Goal: Task Accomplishment & Management: Manage account settings

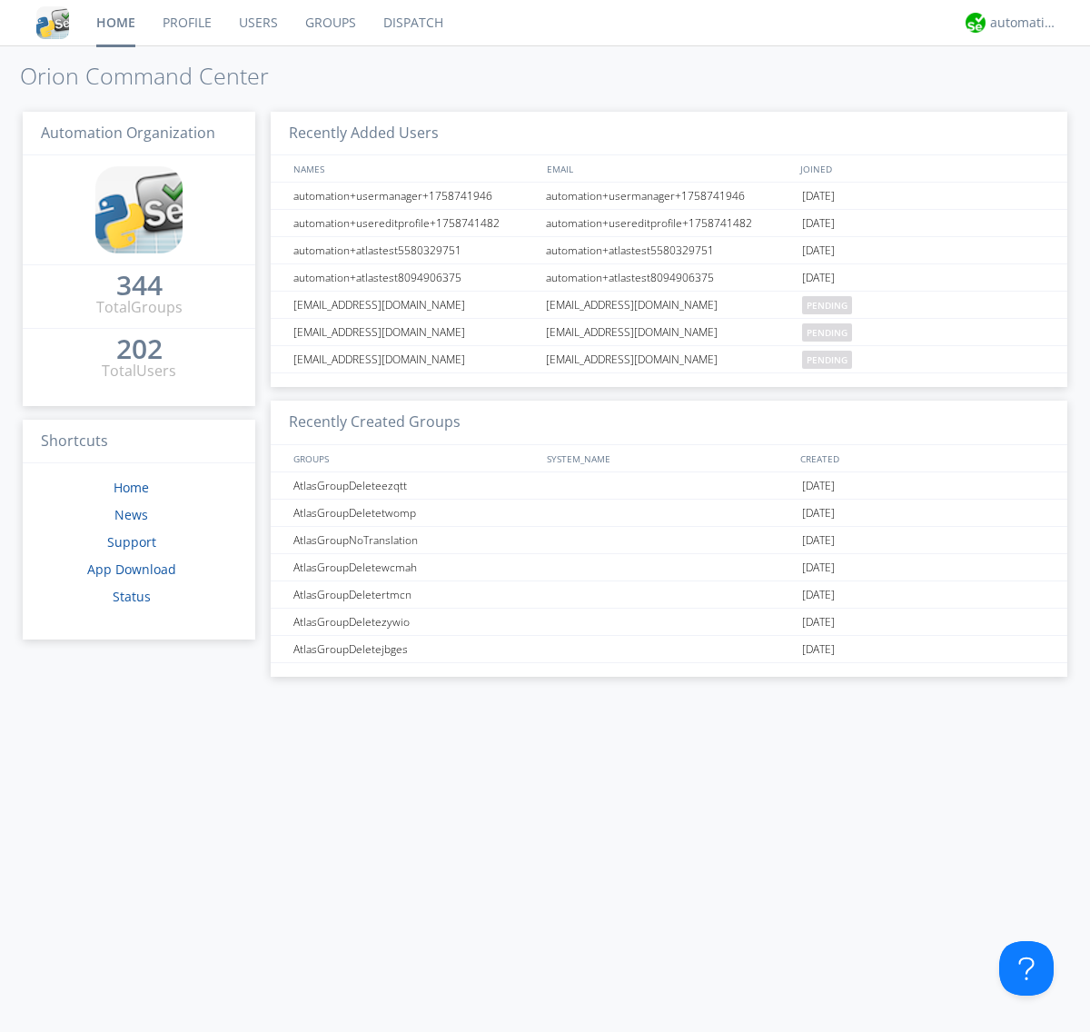
click at [329, 23] on link "Groups" at bounding box center [331, 22] width 78 height 45
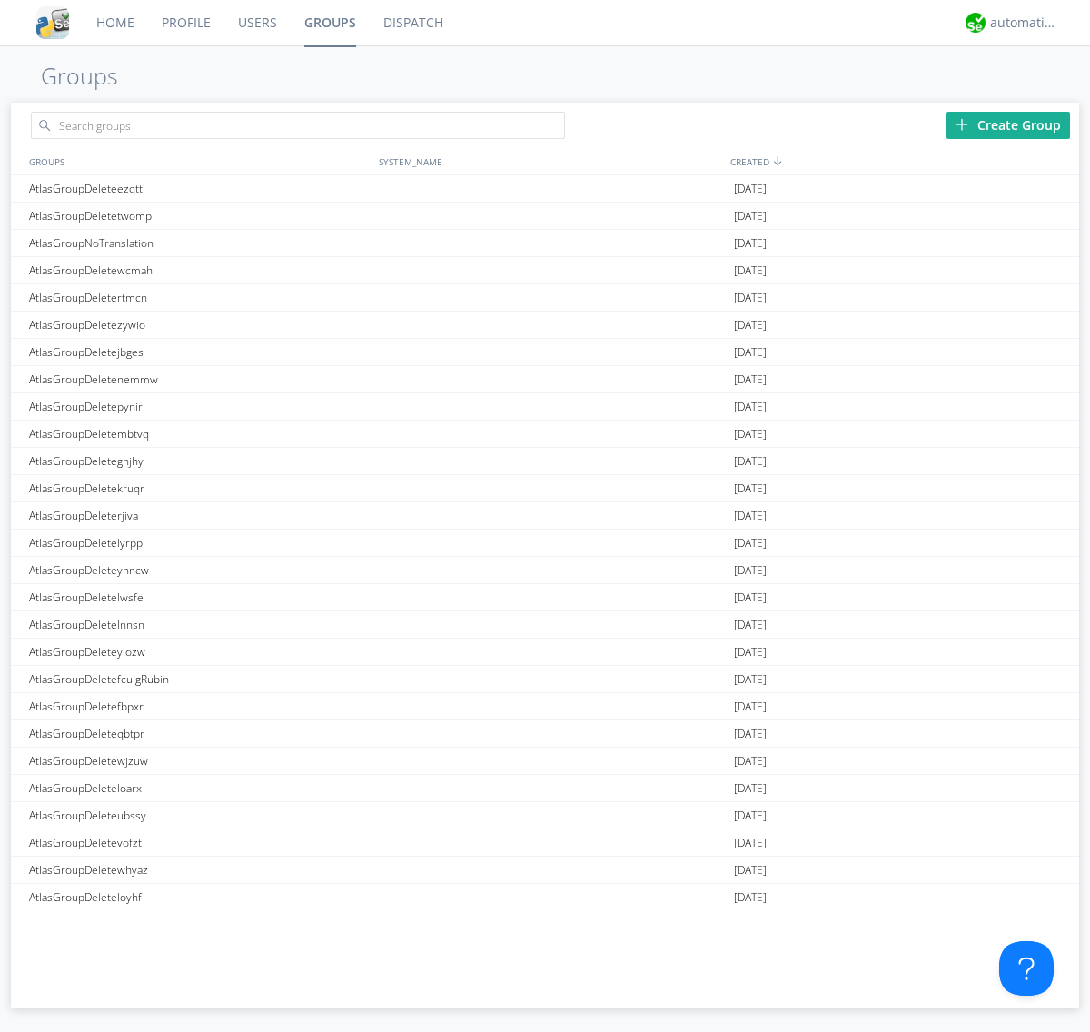
click at [1008, 124] on div "Create Group" at bounding box center [1008, 125] width 124 height 27
click at [329, 23] on link "Groups" at bounding box center [330, 22] width 79 height 45
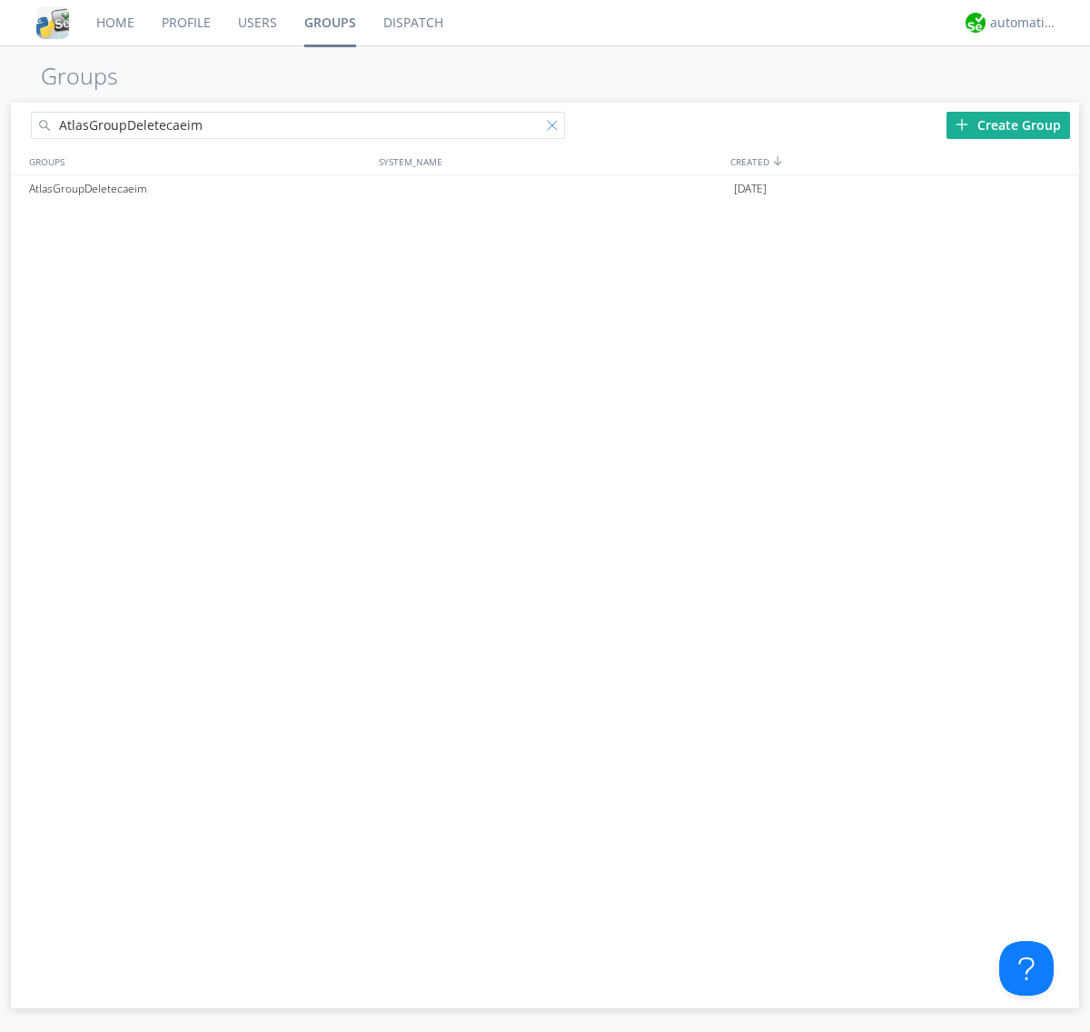
type input "AtlasGroupDeletecaeim"
click at [556, 128] on div at bounding box center [556, 129] width 18 height 18
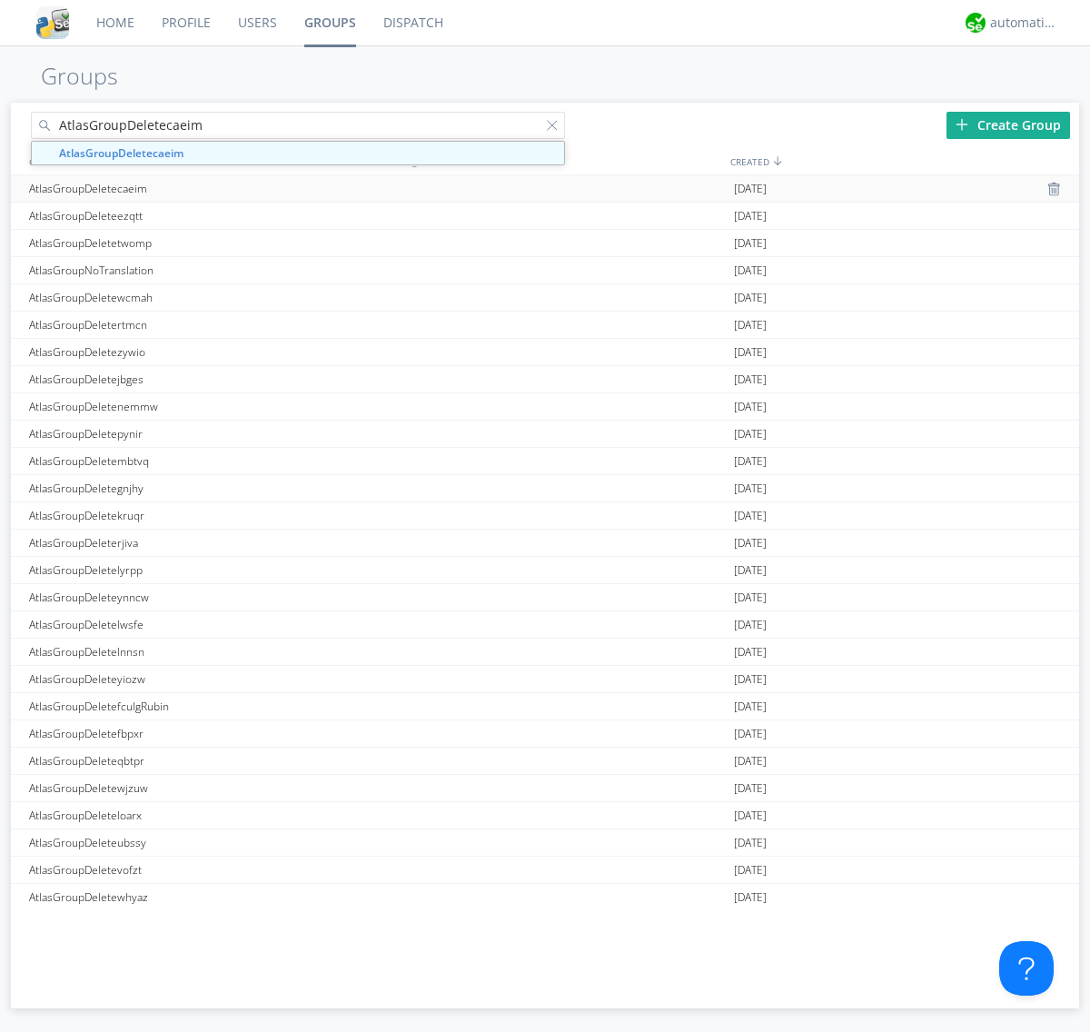
type input "AtlasGroupDeletecaeim"
click at [199, 188] on div "AtlasGroupDeletecaeim" at bounding box center [200, 188] width 350 height 26
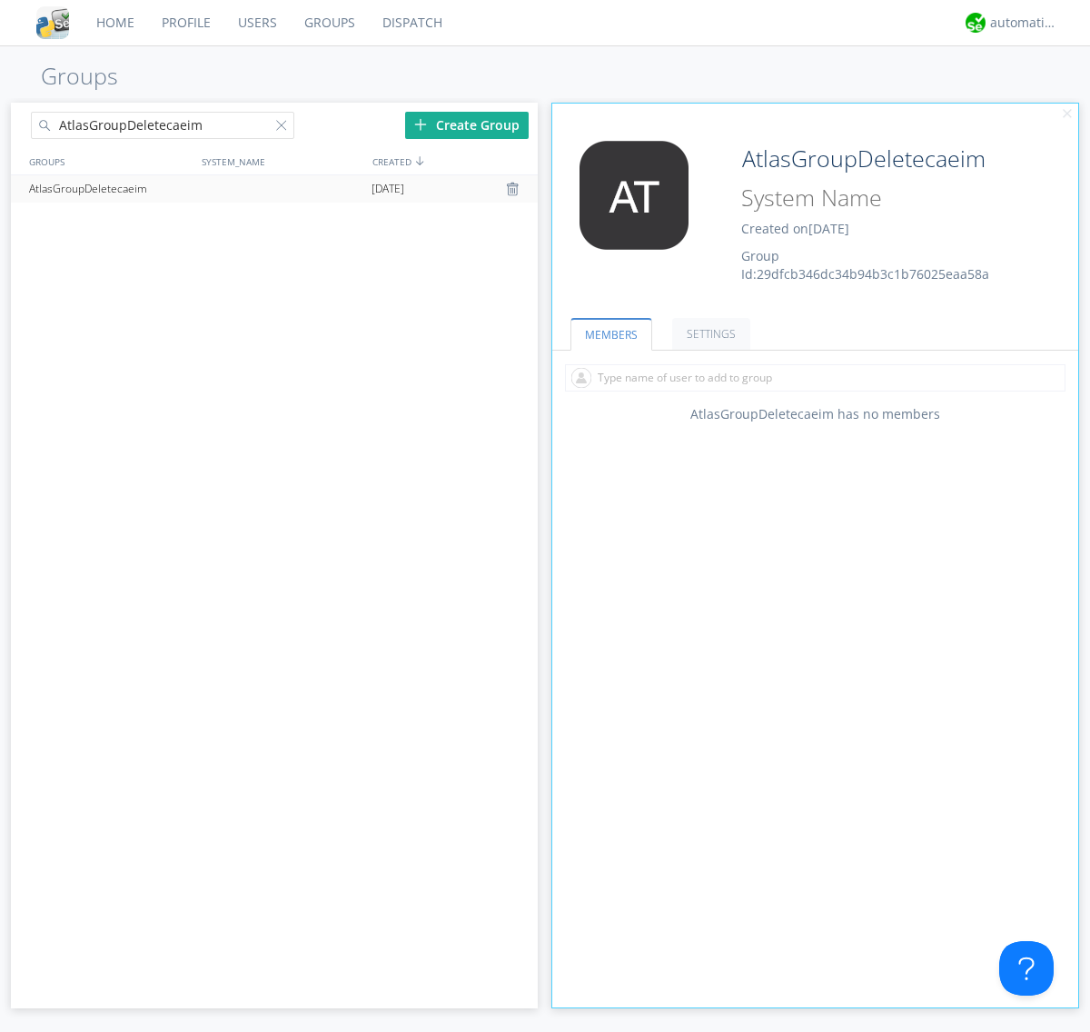
click at [709, 333] on link "SETTINGS" at bounding box center [711, 334] width 78 height 32
click at [514, 189] on div at bounding box center [515, 189] width 18 height 15
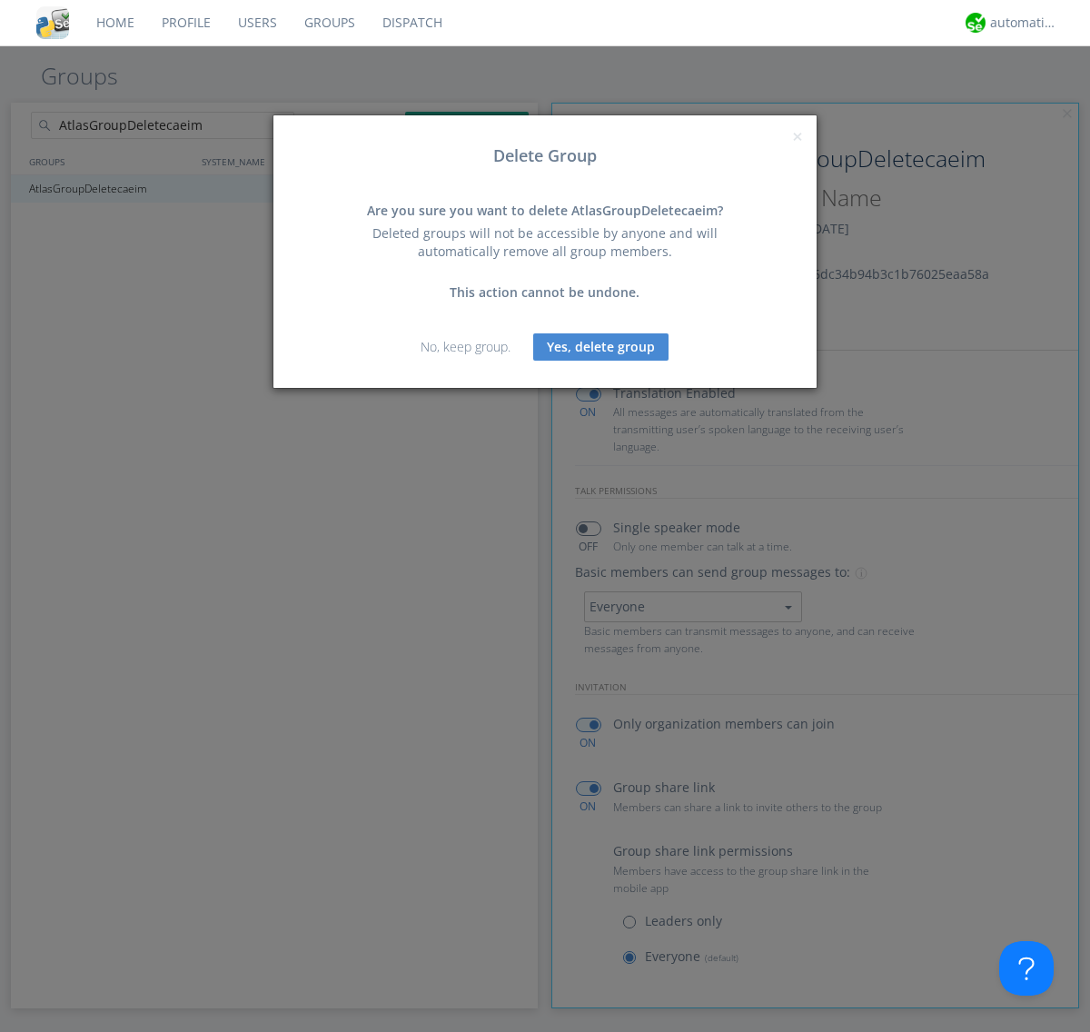
click at [601, 346] on button "Yes, delete group" at bounding box center [600, 346] width 135 height 27
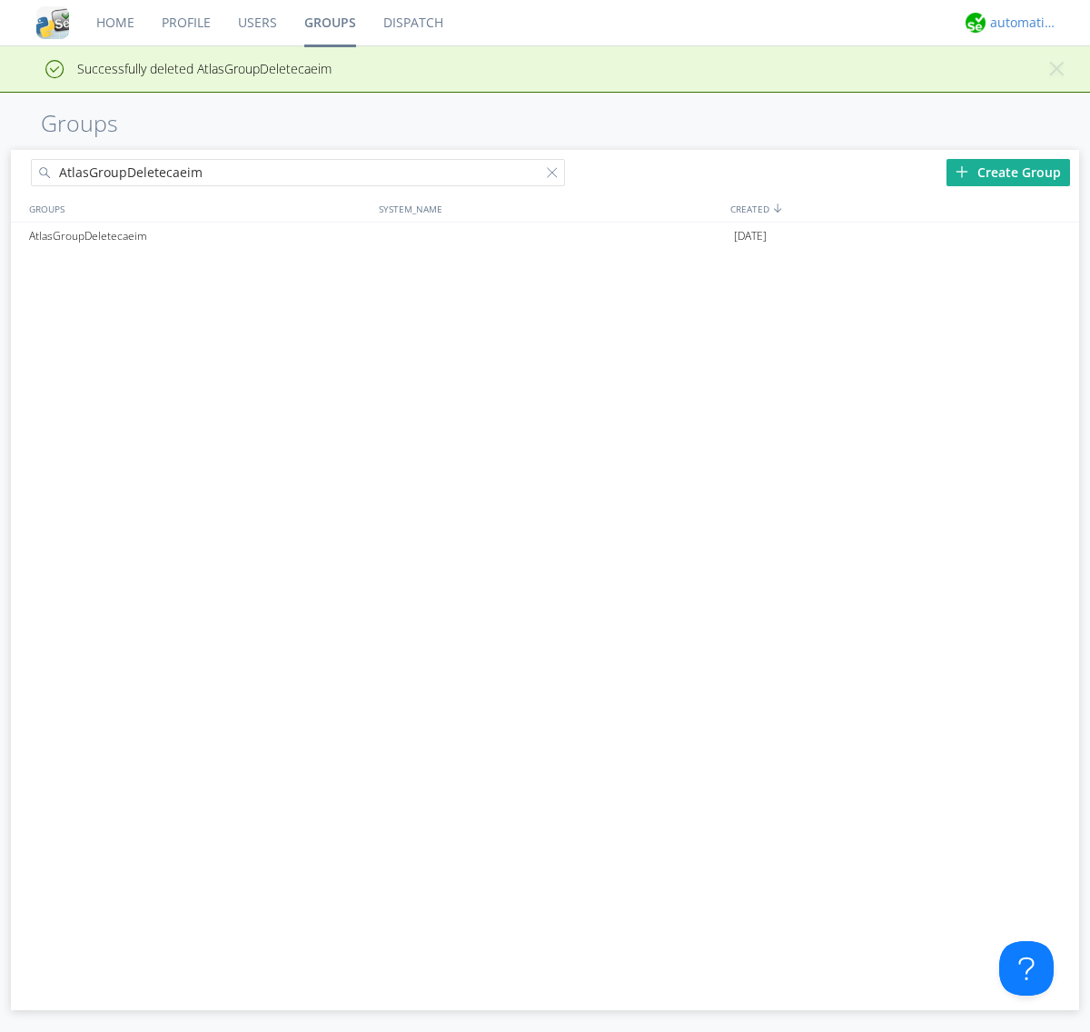
click at [1019, 23] on div "automation+atlas" at bounding box center [1024, 23] width 68 height 18
click at [1033, 95] on div "Log Out" at bounding box center [1033, 96] width 94 height 33
